Goal: Task Accomplishment & Management: Use online tool/utility

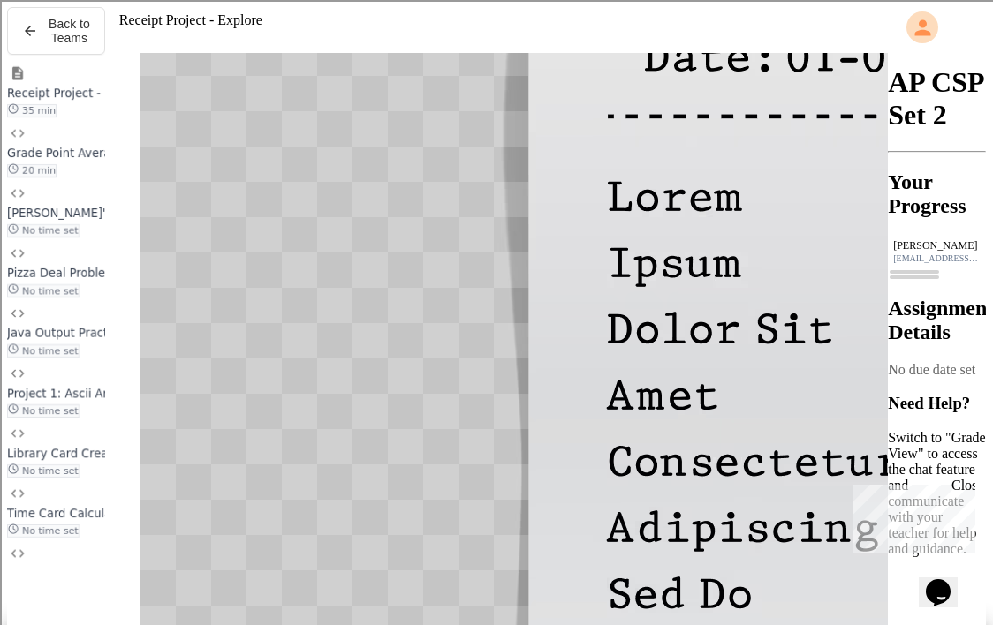
scroll to position [114, 0]
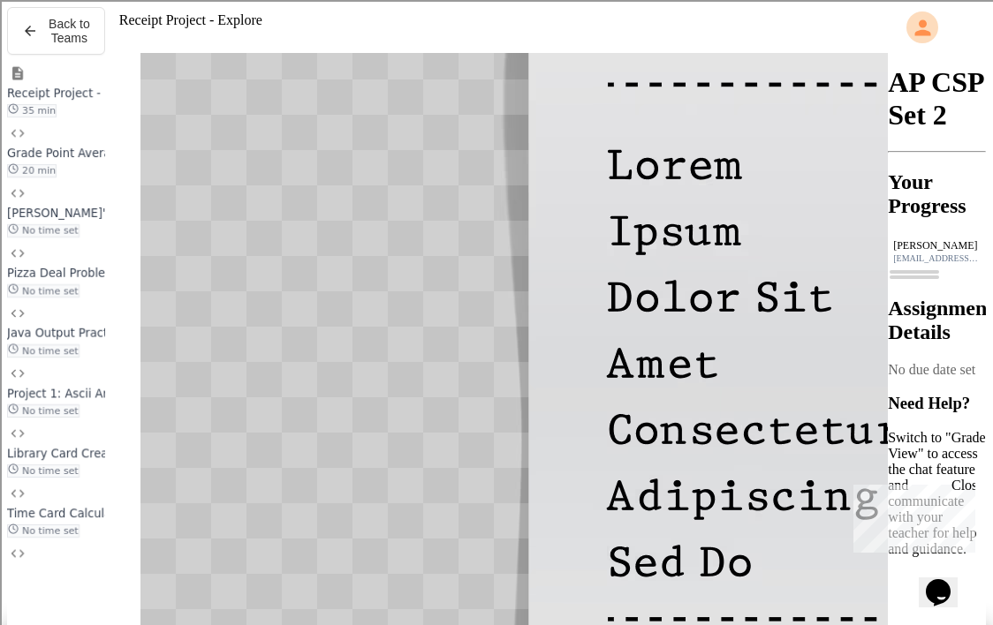
scroll to position [125, 0]
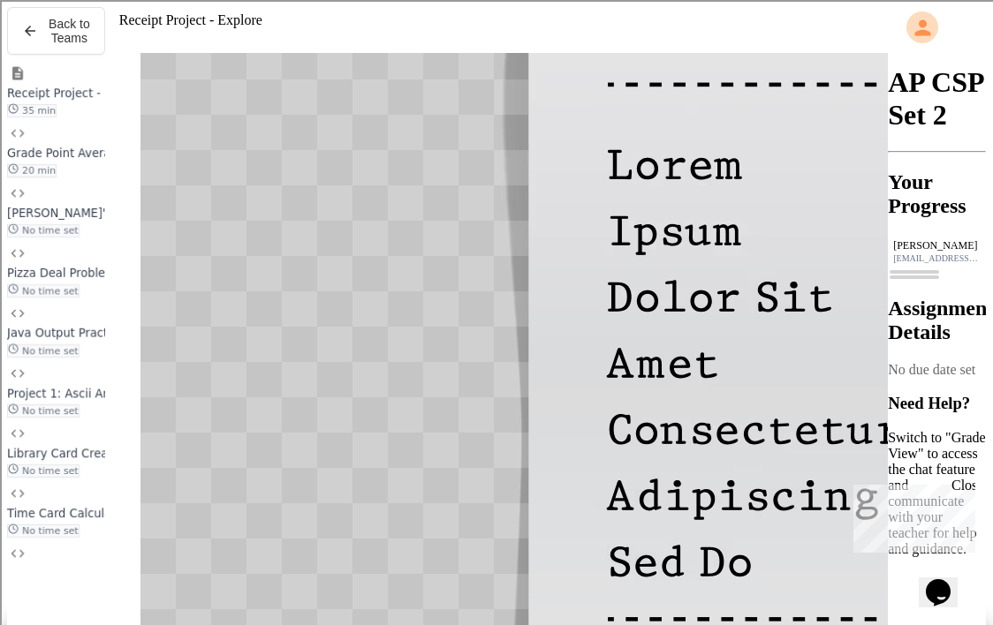
drag, startPoint x: 240, startPoint y: 208, endPoint x: 286, endPoint y: 225, distance: 48.9
drag, startPoint x: 345, startPoint y: 189, endPoint x: 237, endPoint y: 189, distance: 107.8
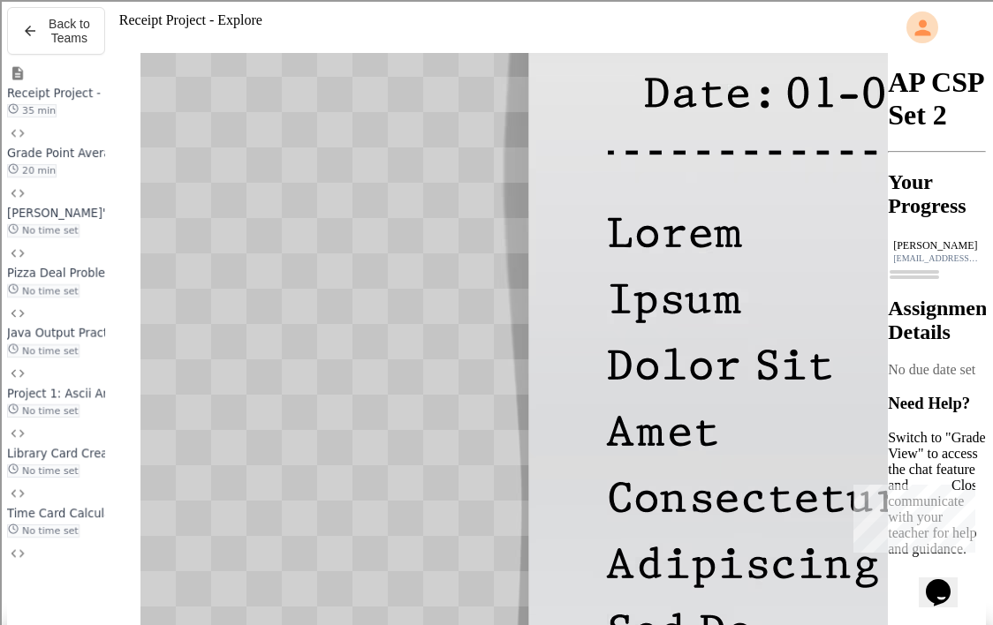
scroll to position [677, 0]
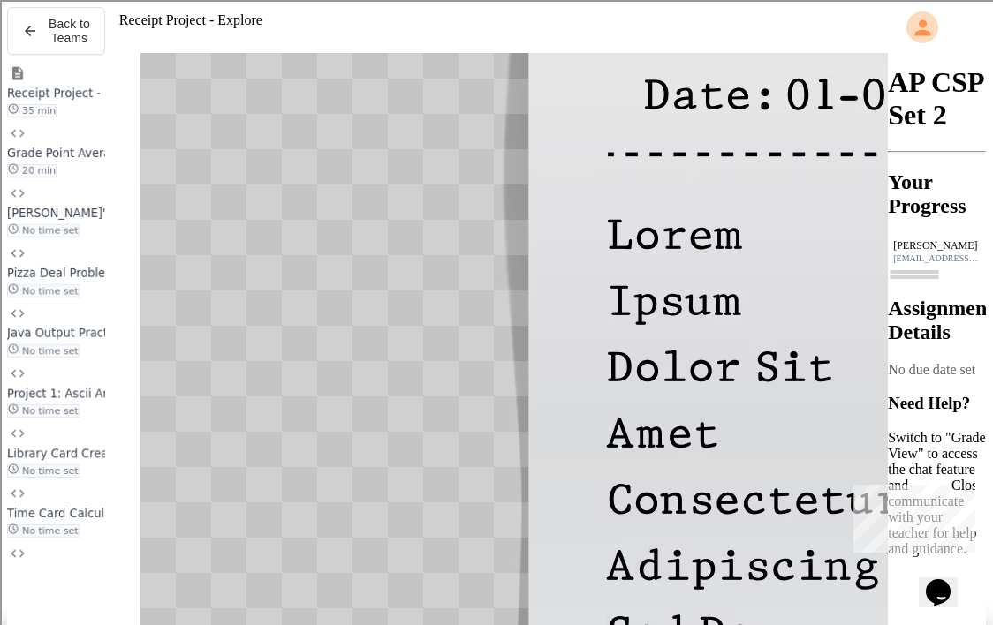
drag, startPoint x: 327, startPoint y: 212, endPoint x: 379, endPoint y: 208, distance: 52.3
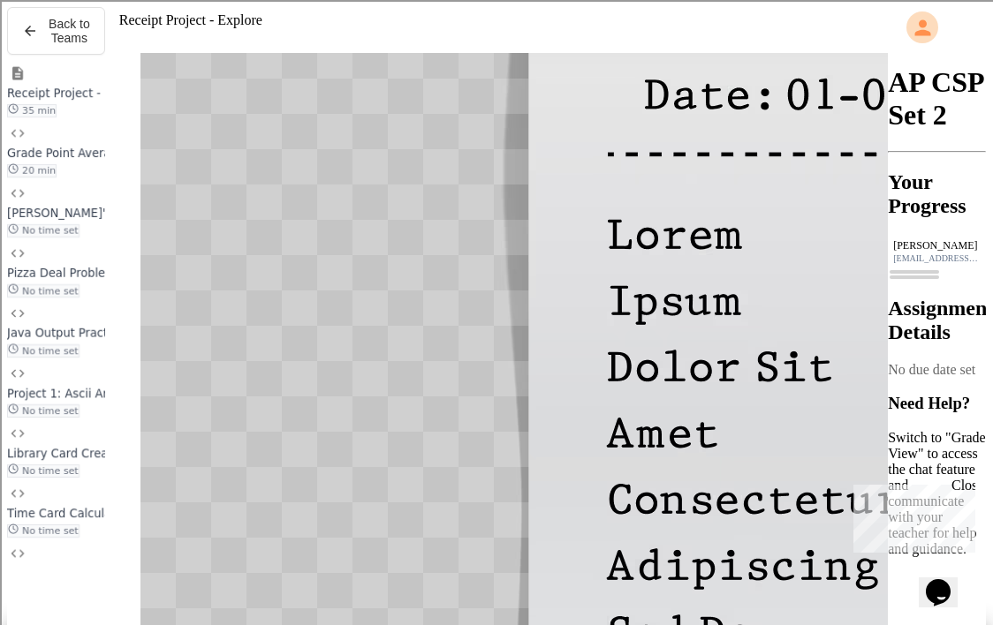
drag, startPoint x: 382, startPoint y: 284, endPoint x: 430, endPoint y: 284, distance: 48.6
drag, startPoint x: 433, startPoint y: 283, endPoint x: 484, endPoint y: 280, distance: 51.3
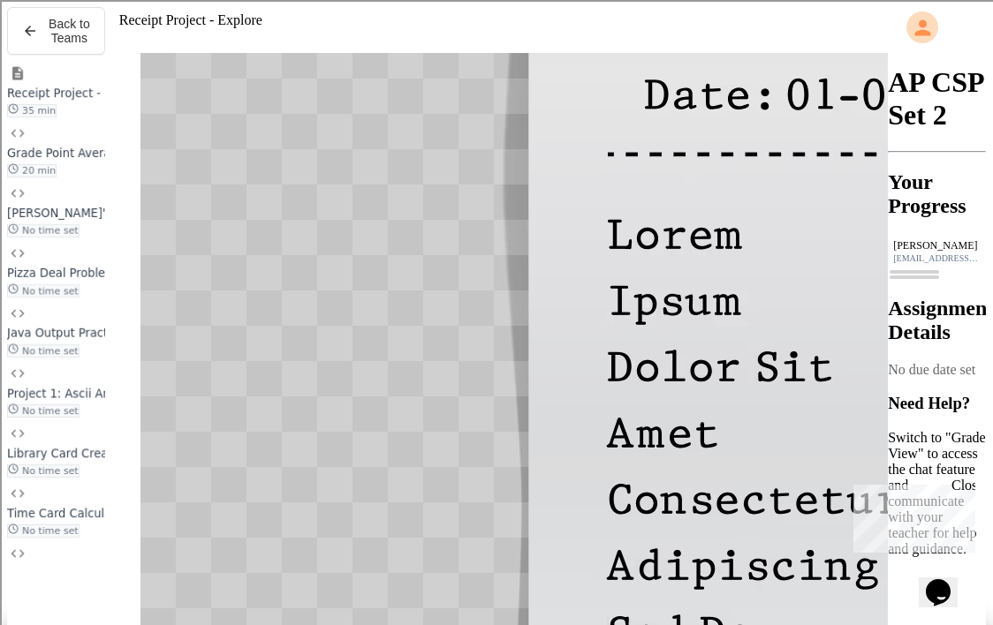
drag, startPoint x: 329, startPoint y: 287, endPoint x: 360, endPoint y: 286, distance: 30.9
drag, startPoint x: 395, startPoint y: 286, endPoint x: 425, endPoint y: 286, distance: 30.0
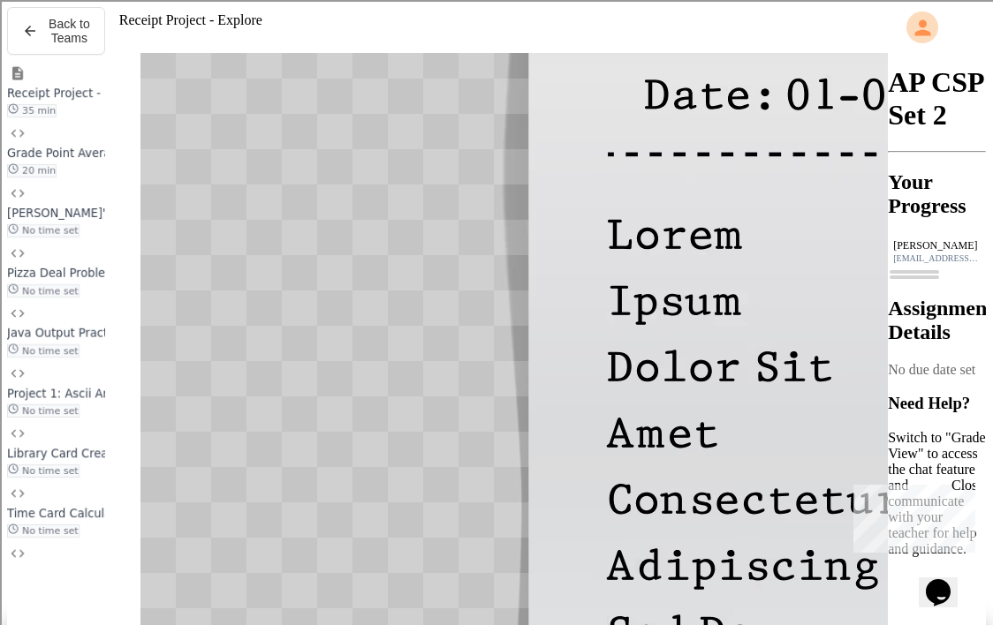
drag, startPoint x: 463, startPoint y: 284, endPoint x: 492, endPoint y: 284, distance: 29.2
drag, startPoint x: 486, startPoint y: 259, endPoint x: 432, endPoint y: 259, distance: 53.9
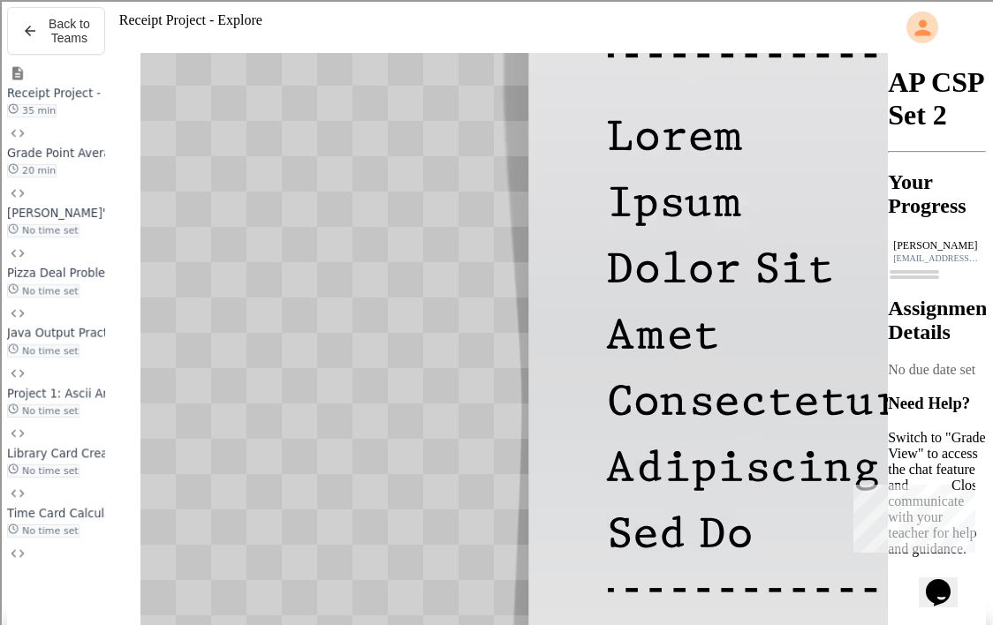
scroll to position [11, 0]
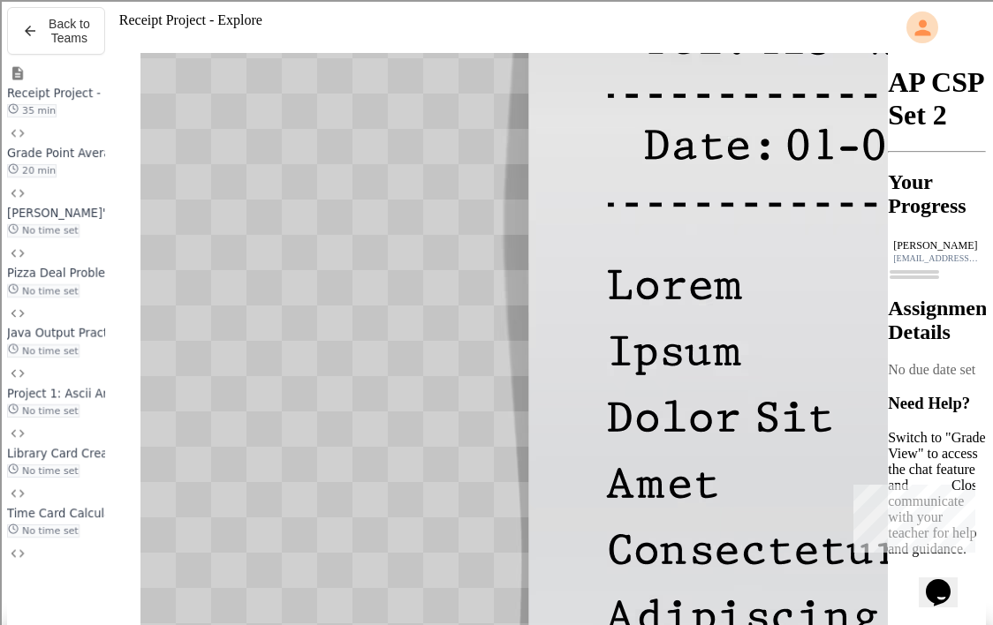
scroll to position [608, 0]
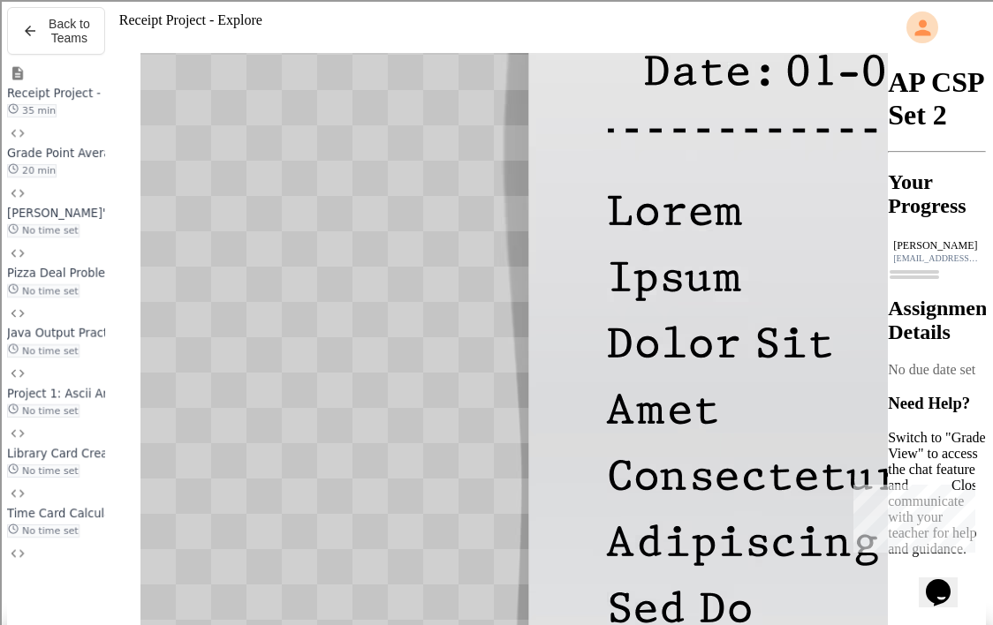
scroll to position [110, 0]
drag, startPoint x: 444, startPoint y: 266, endPoint x: 241, endPoint y: 270, distance: 203.2
drag, startPoint x: 461, startPoint y: 246, endPoint x: 754, endPoint y: 247, distance: 293.3
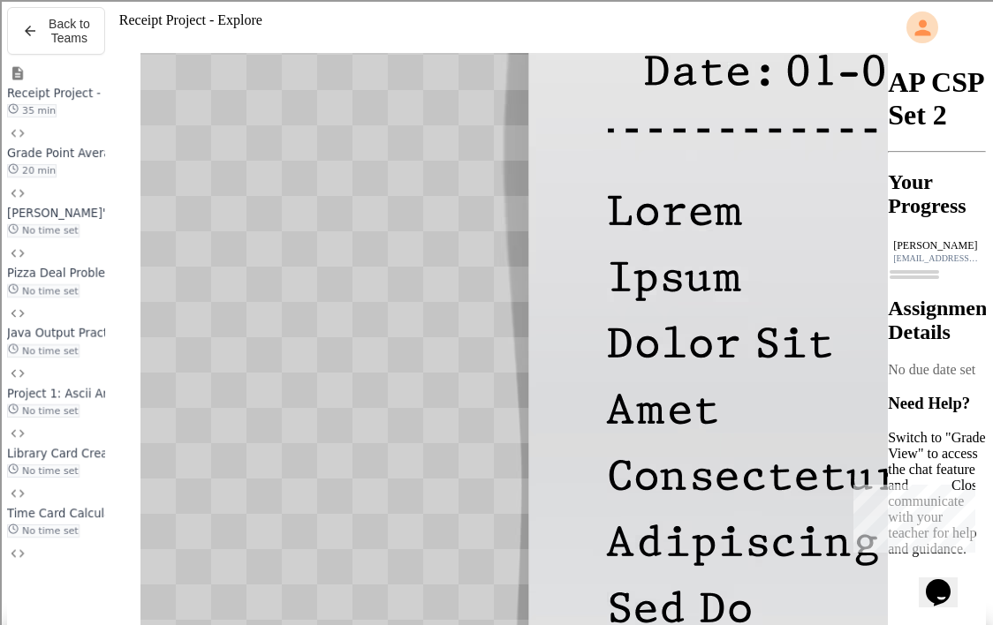
copy div "**********"
drag, startPoint x: 269, startPoint y: 287, endPoint x: 315, endPoint y: 284, distance: 46.0
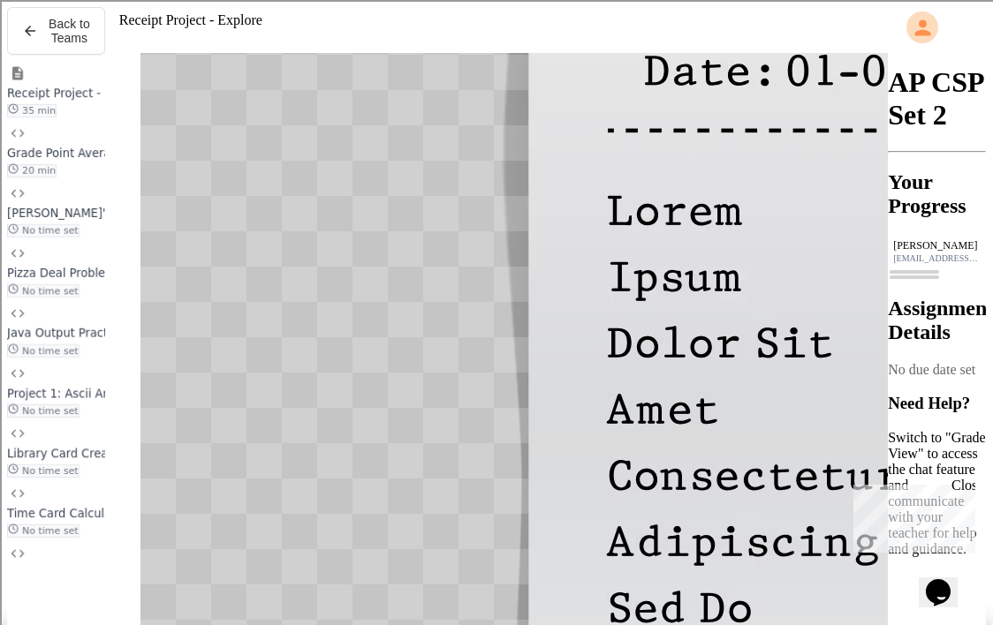
drag, startPoint x: 526, startPoint y: 284, endPoint x: 451, endPoint y: 286, distance: 74.3
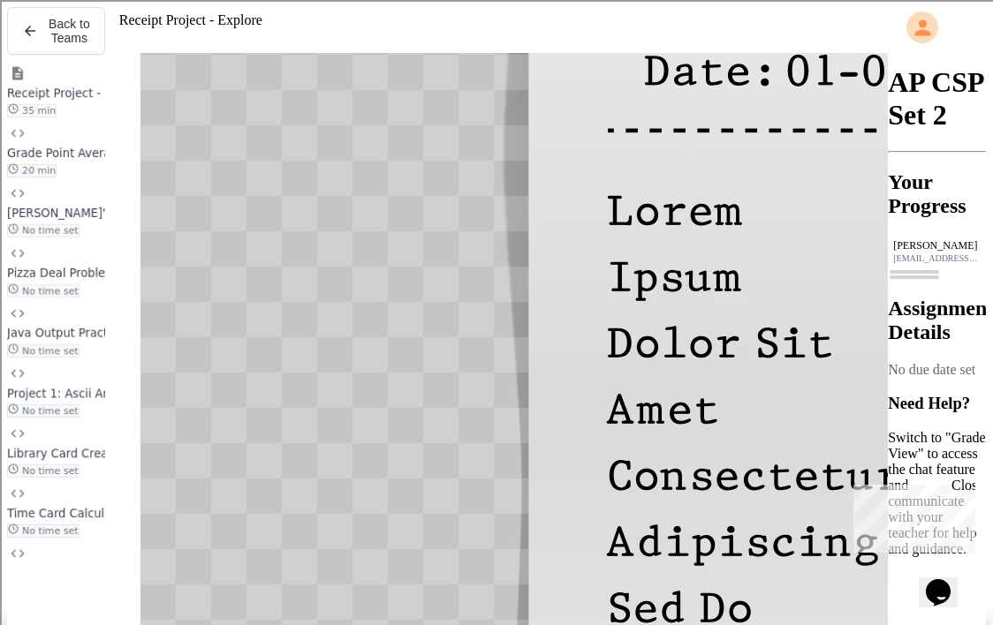
scroll to position [103, 0]
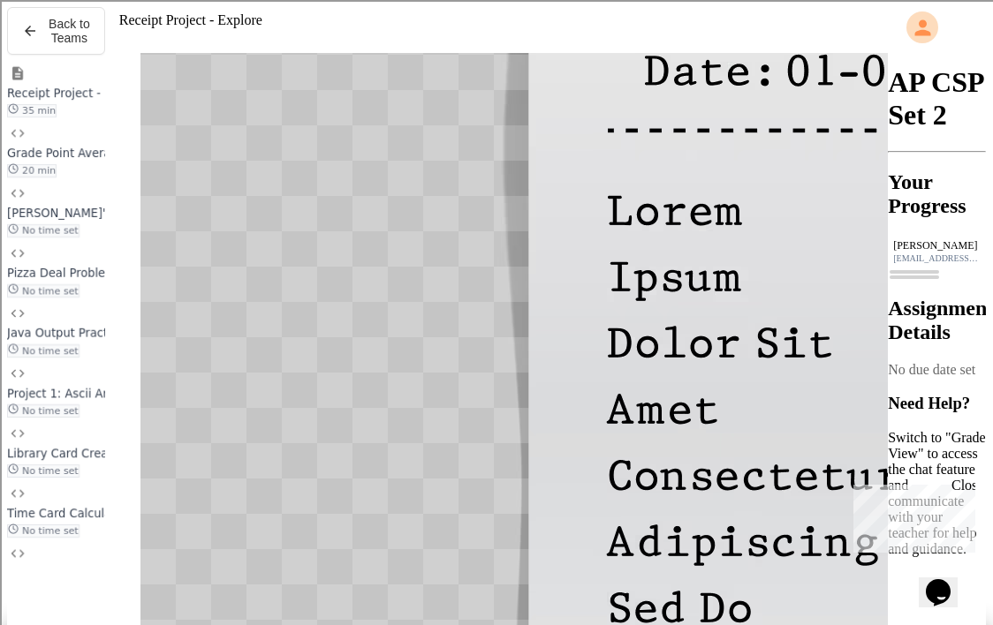
drag, startPoint x: 239, startPoint y: 271, endPoint x: 430, endPoint y: 271, distance: 191.7
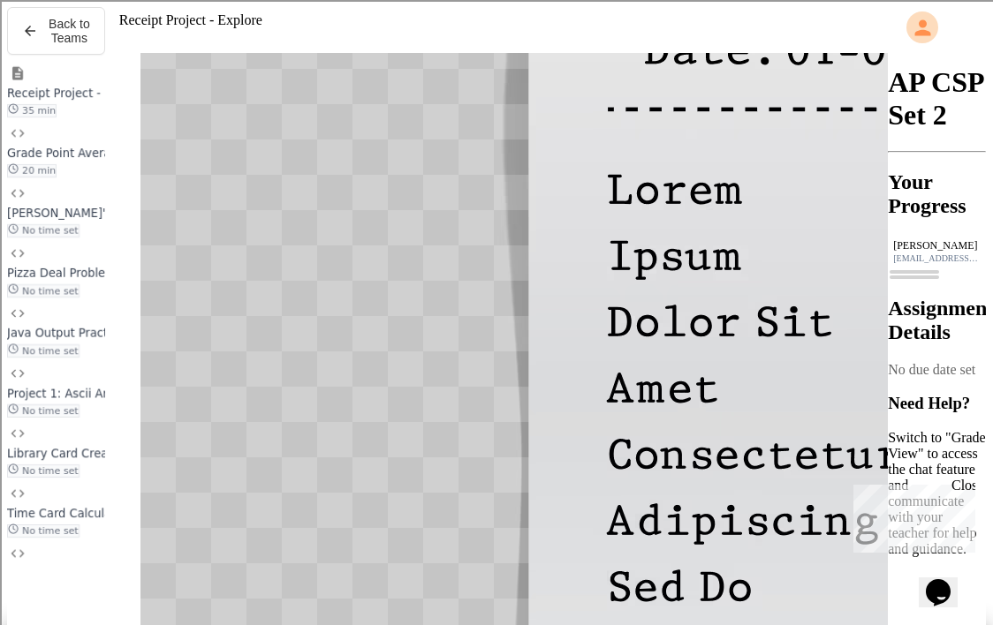
scroll to position [724, 0]
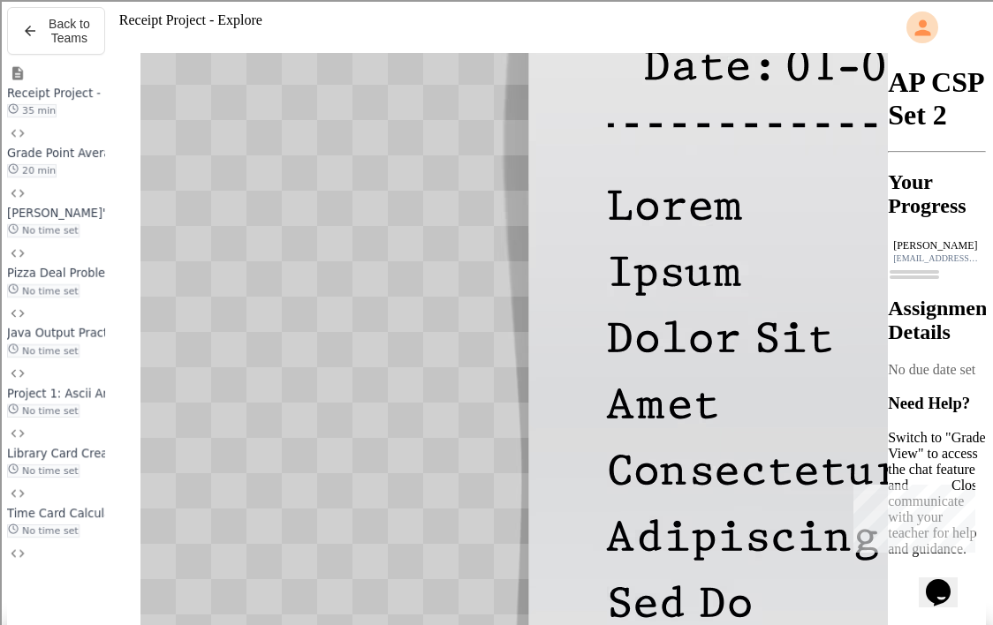
scroll to position [686, 0]
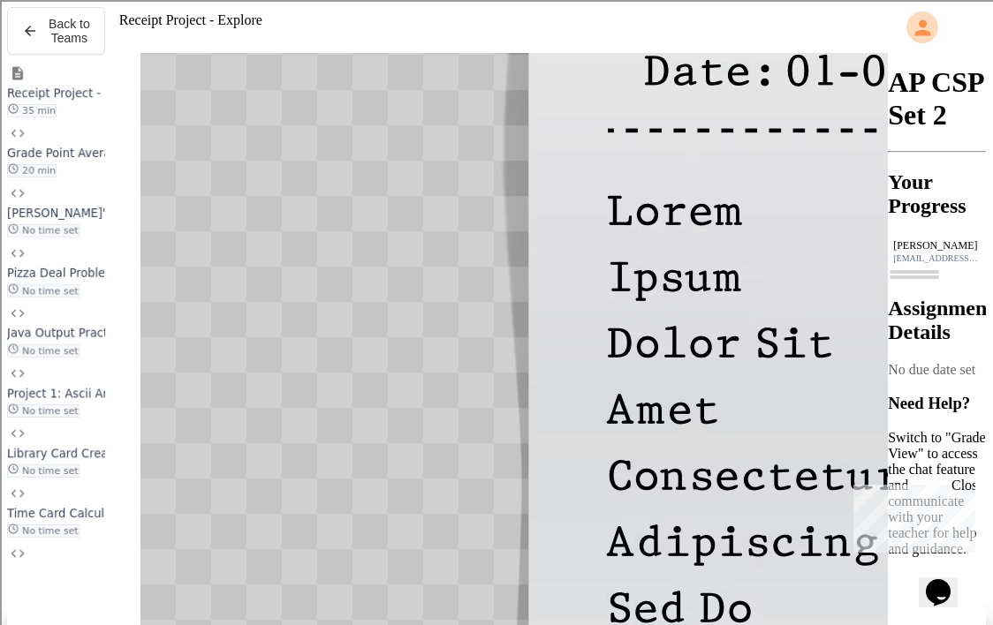
scroll to position [711, 0]
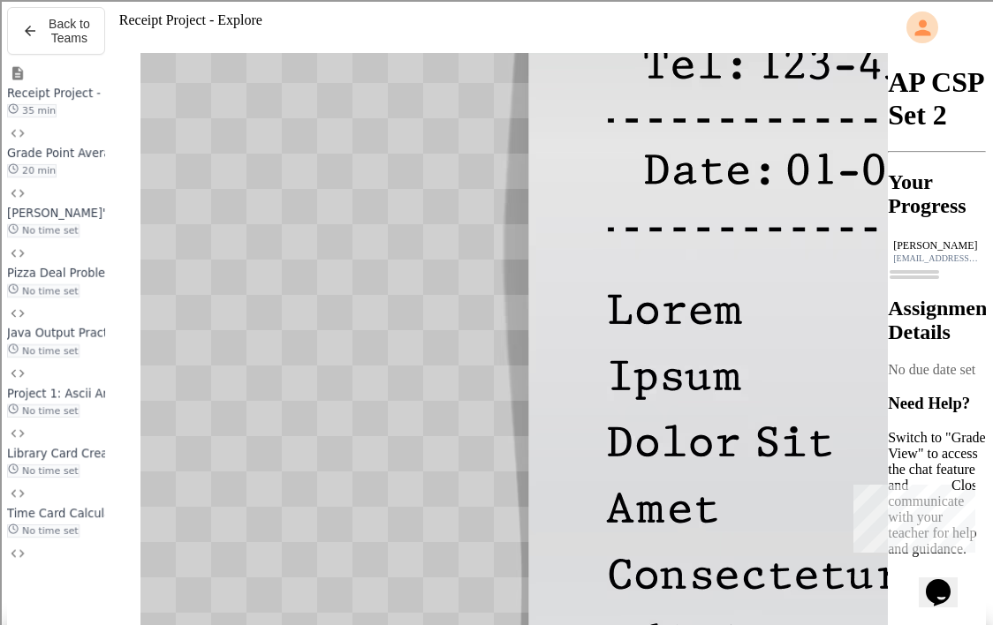
scroll to position [601, 0]
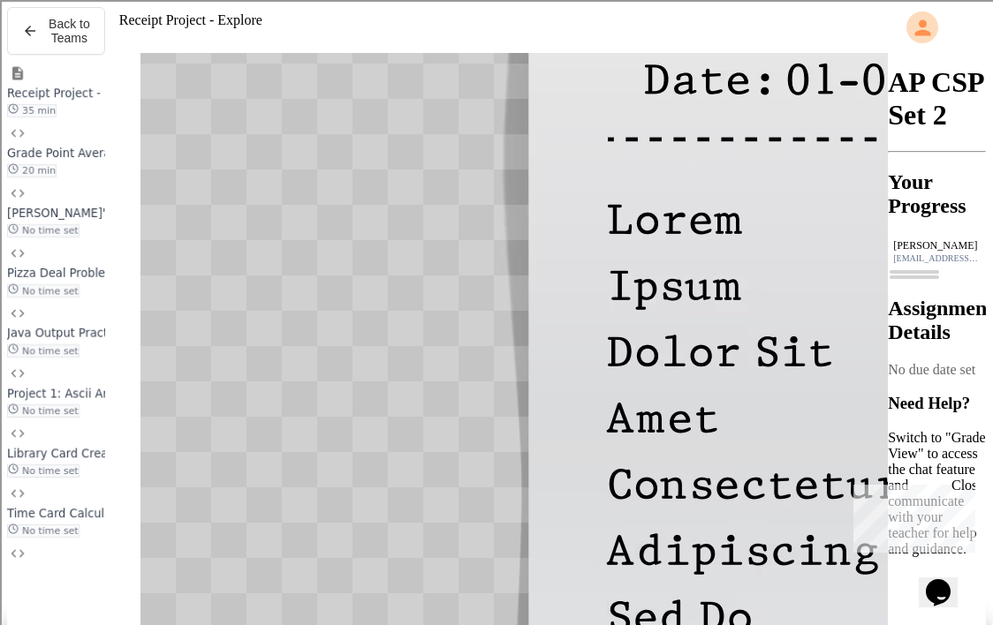
scroll to position [178, 0]
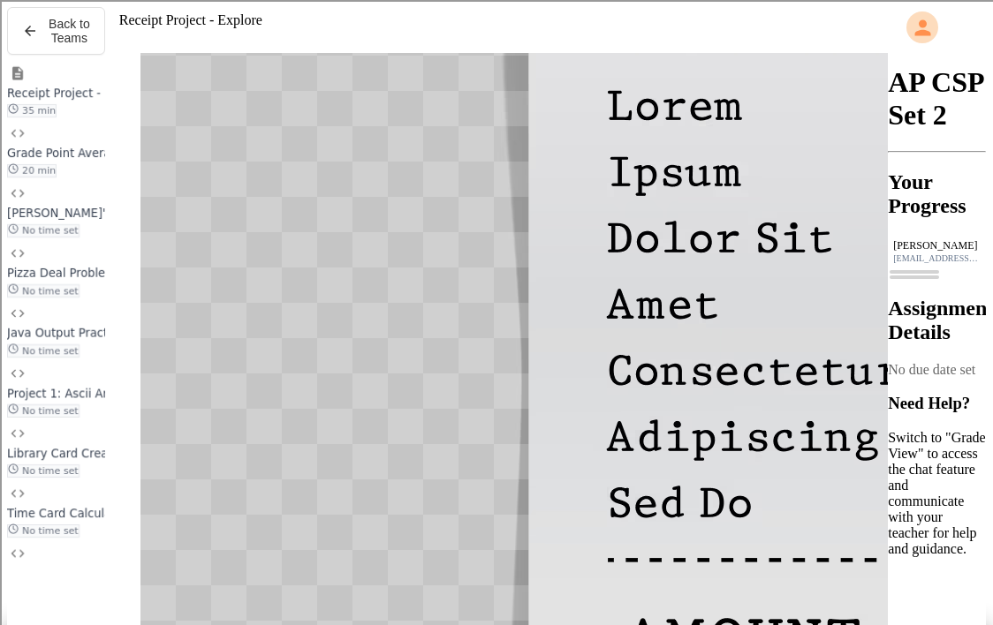
scroll to position [72, 0]
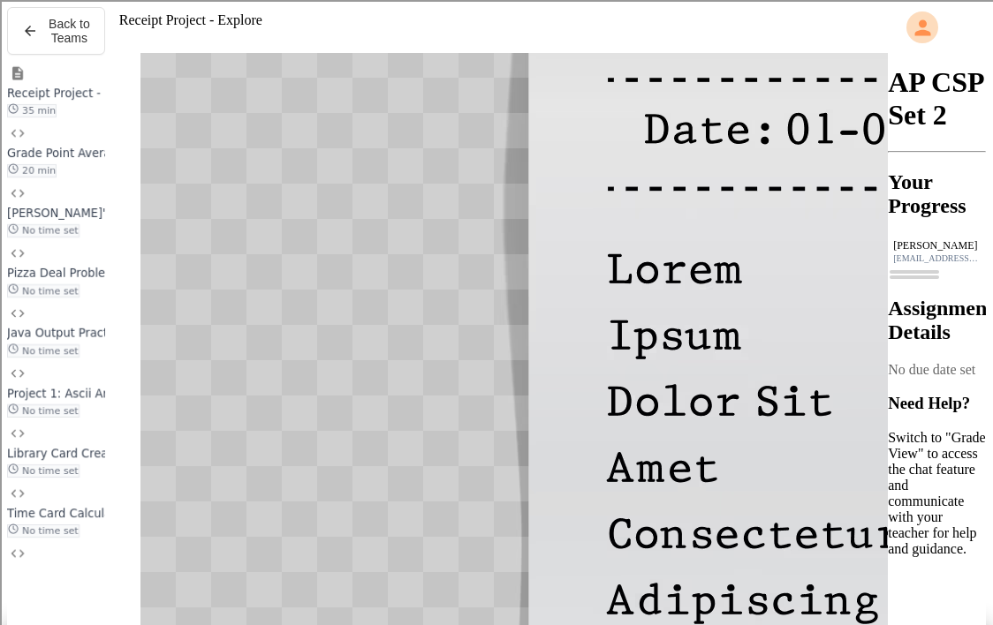
scroll to position [617, 0]
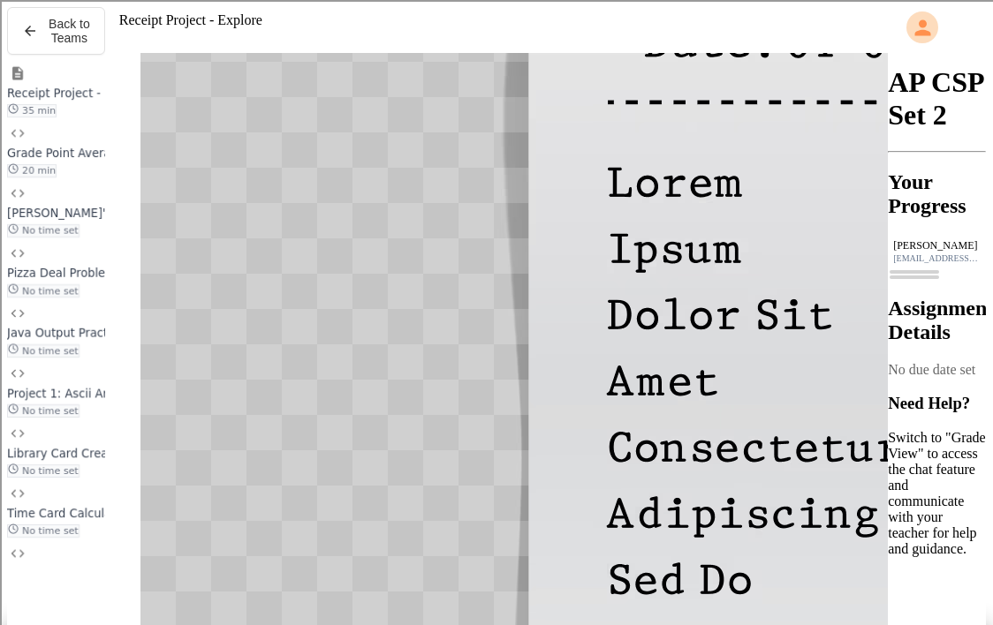
scroll to position [80, 0]
